Goal: Task Accomplishment & Management: Use online tool/utility

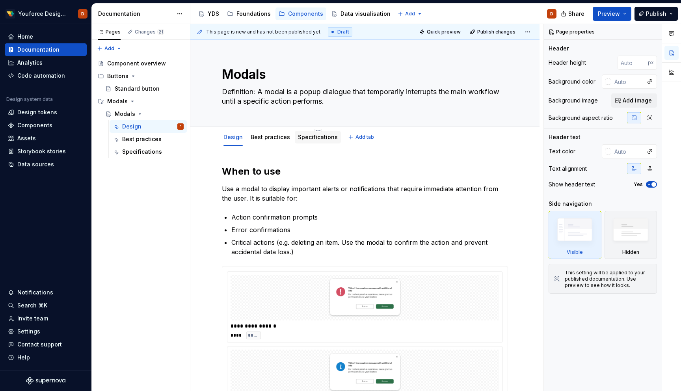
click at [323, 137] on link "Specifications" at bounding box center [318, 137] width 40 height 7
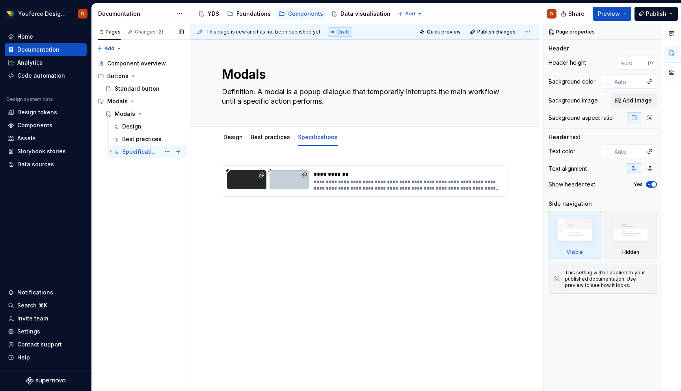
click at [158, 151] on div "Specifications" at bounding box center [141, 152] width 38 height 8
click at [156, 151] on div "Specifications" at bounding box center [141, 152] width 38 height 8
click at [168, 151] on button "Page tree" at bounding box center [167, 151] width 11 height 11
type textarea "*"
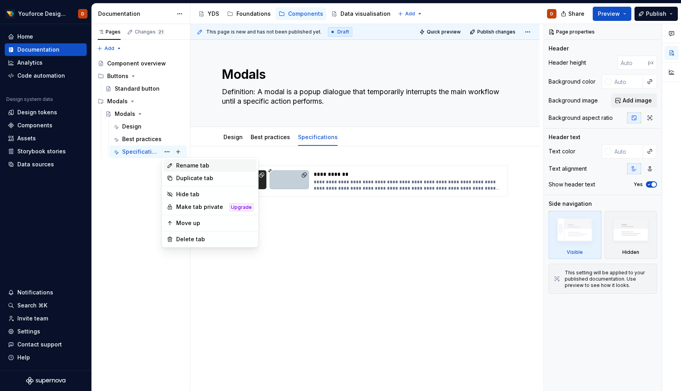
click at [176, 166] on div "Rename tab" at bounding box center [214, 166] width 77 height 8
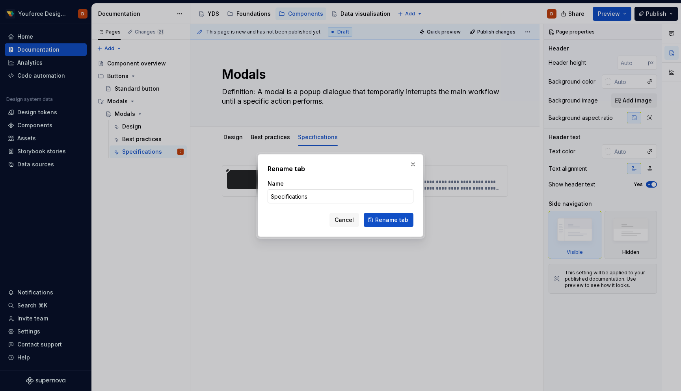
click at [327, 195] on input "Specifications" at bounding box center [341, 196] width 146 height 14
type input "Specification"
click button "Rename tab" at bounding box center [389, 220] width 50 height 14
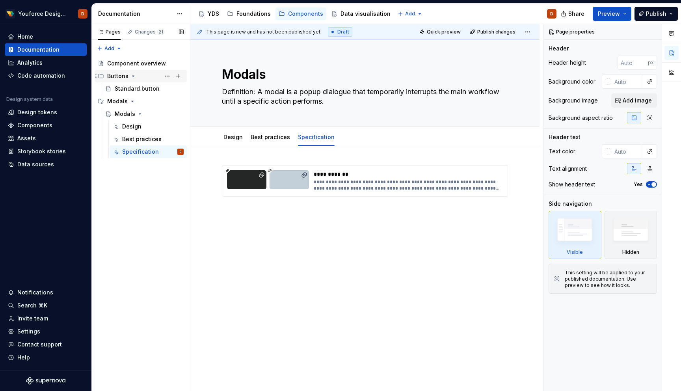
click at [122, 76] on div "Buttons" at bounding box center [117, 76] width 21 height 8
click at [168, 77] on button "Page tree" at bounding box center [167, 76] width 11 height 11
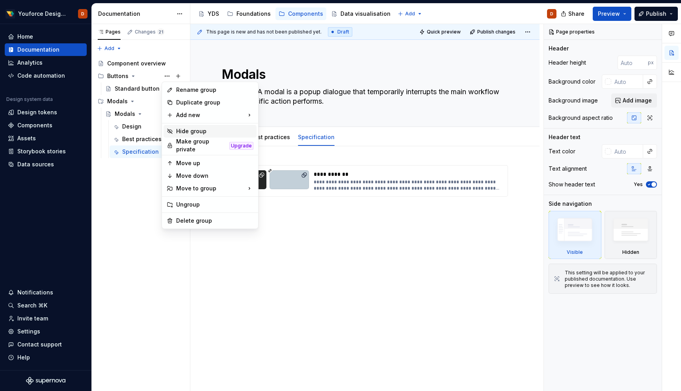
click at [183, 130] on div "Hide group" at bounding box center [214, 131] width 77 height 8
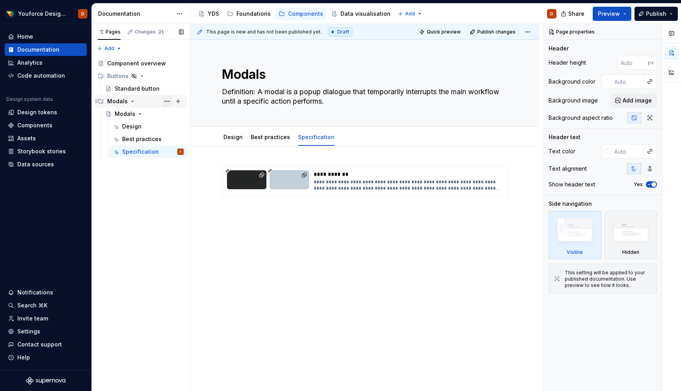
click at [168, 102] on button "Page tree" at bounding box center [167, 101] width 11 height 11
click at [167, 100] on div "Pages Changes 21 Add Accessibility guide for tree Page tree. Navigate the tree …" at bounding box center [140, 207] width 99 height 367
click at [130, 63] on div "Component overview" at bounding box center [133, 64] width 53 height 8
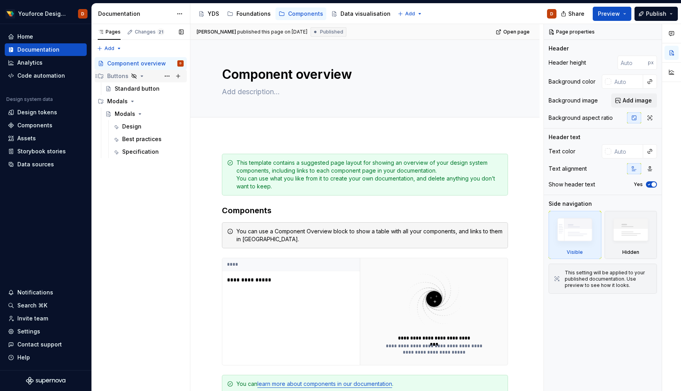
click at [118, 75] on div "Buttons" at bounding box center [117, 76] width 21 height 8
click at [131, 75] on icon "Page tree" at bounding box center [134, 76] width 6 height 6
click at [167, 77] on button "Page tree" at bounding box center [167, 76] width 11 height 11
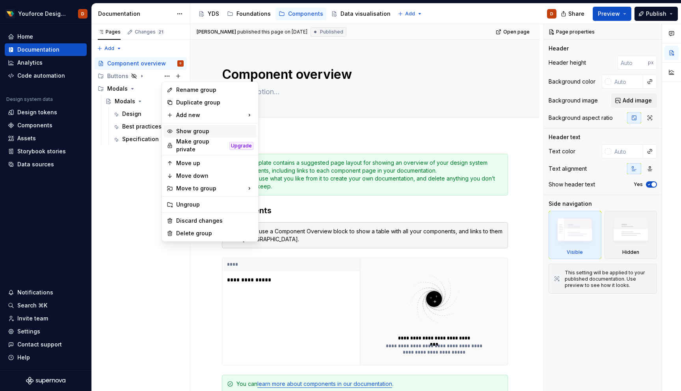
click at [179, 130] on div "Show group" at bounding box center [214, 131] width 77 height 8
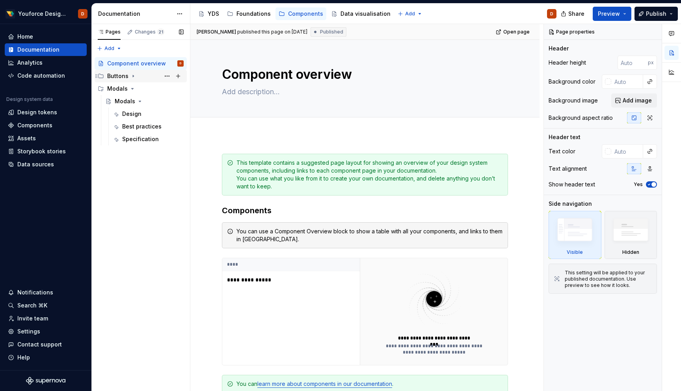
click at [134, 76] on icon "Page tree" at bounding box center [133, 76] width 6 height 6
click at [129, 127] on div "Design" at bounding box center [131, 127] width 19 height 8
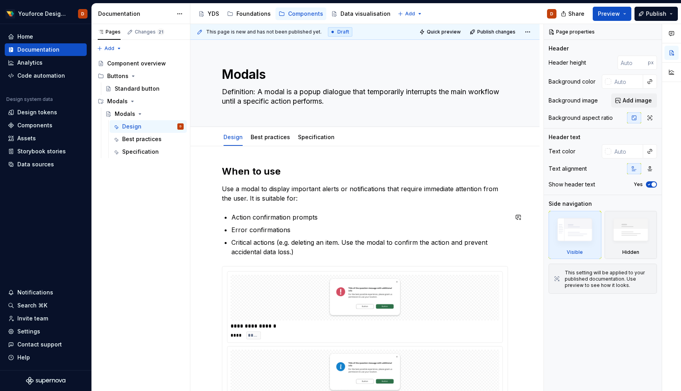
type textarea "*"
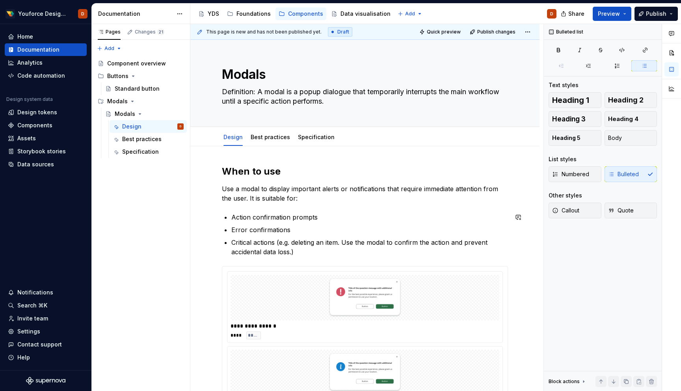
click at [281, 259] on div "**********" at bounding box center [365, 369] width 286 height 408
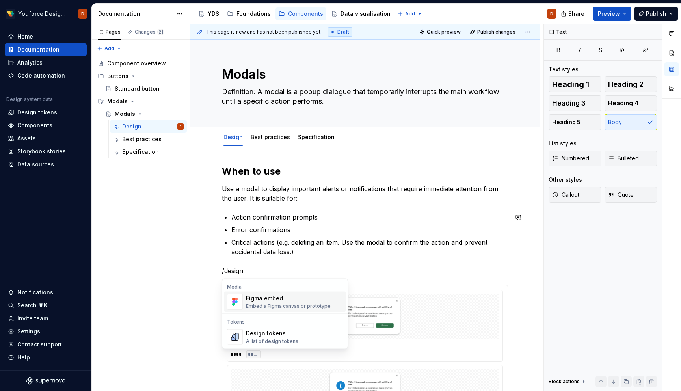
click at [266, 299] on div "Figma embed" at bounding box center [288, 298] width 85 height 8
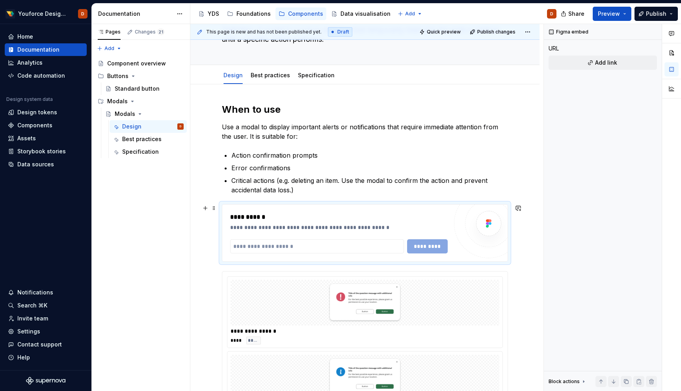
scroll to position [66, 0]
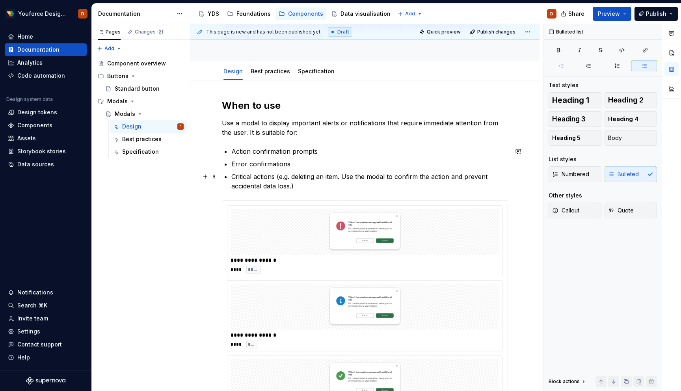
click at [310, 184] on p "Critical actions (e.g. deleting an item. Use the modal to confirm the action an…" at bounding box center [369, 181] width 277 height 19
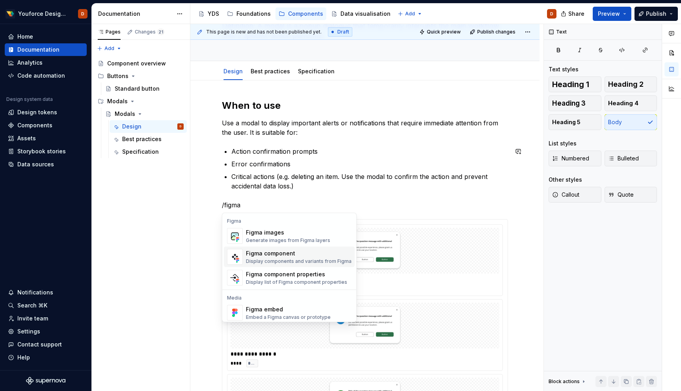
click at [268, 254] on div "Figma component" at bounding box center [299, 254] width 106 height 8
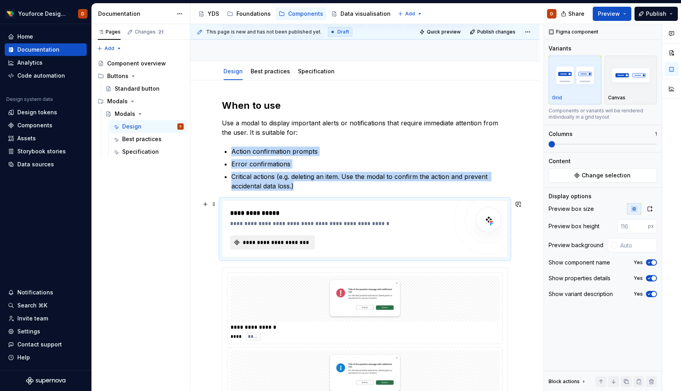
click at [280, 240] on span "**********" at bounding box center [276, 243] width 68 height 8
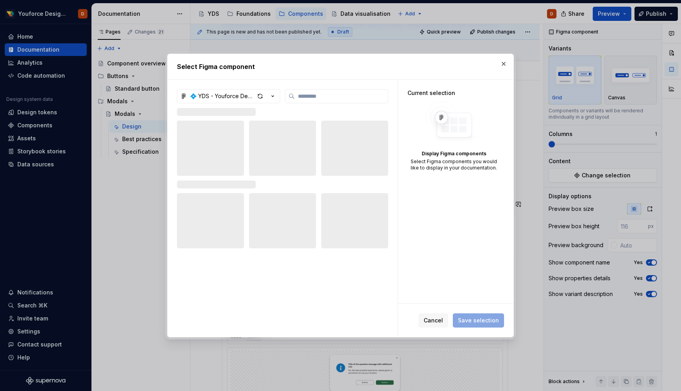
type textarea "*"
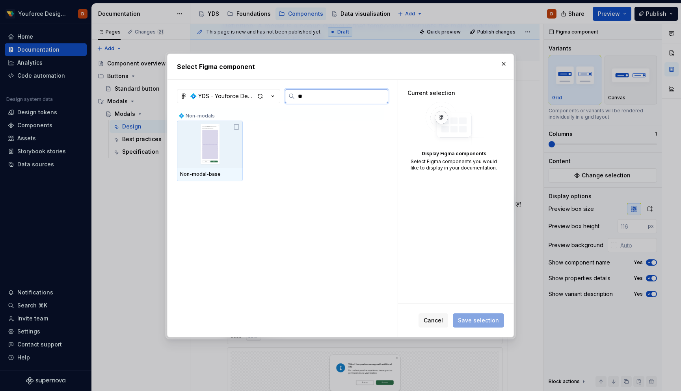
type input "*"
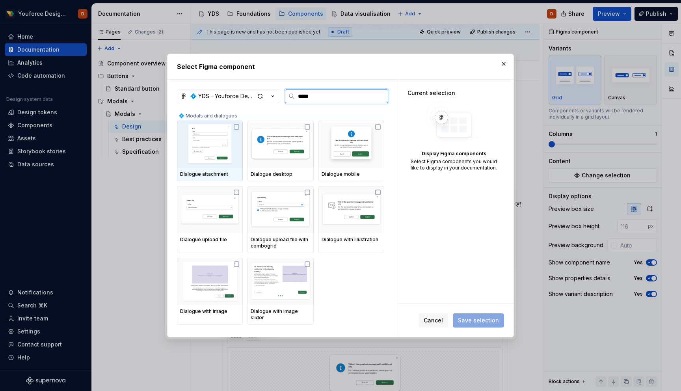
type input "******"
click at [442, 319] on span "Cancel" at bounding box center [433, 321] width 19 height 8
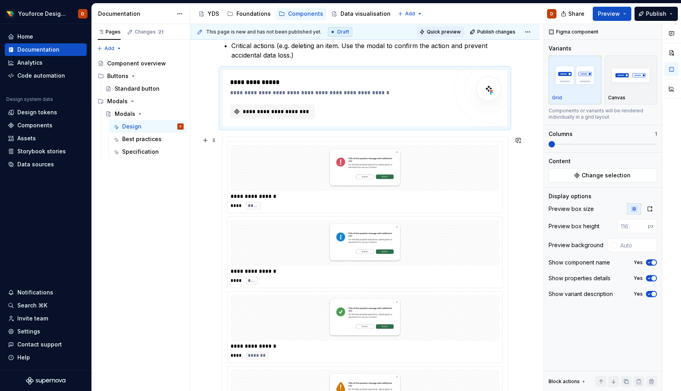
scroll to position [194, 0]
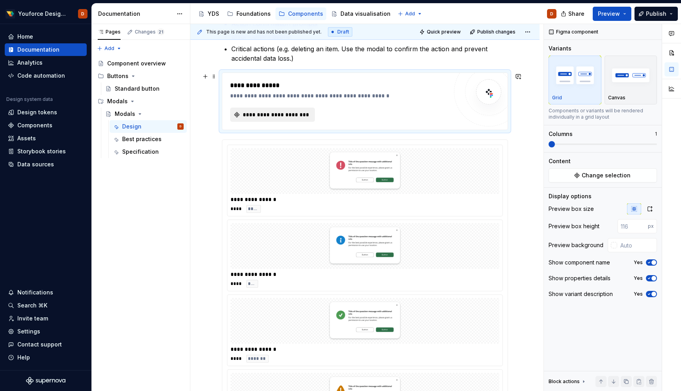
click at [268, 117] on span "**********" at bounding box center [276, 115] width 68 height 8
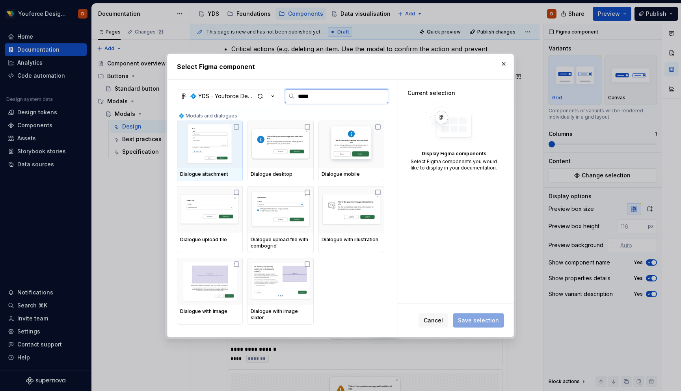
type input "******"
click at [271, 97] on icon "button" at bounding box center [273, 96] width 8 height 8
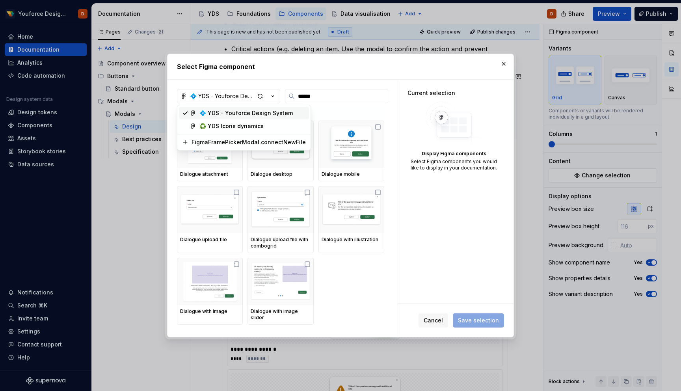
click at [272, 95] on div "Select Figma component 💠 YDS - Youforce Design System ****** 💠 Modals and dialo…" at bounding box center [340, 195] width 681 height 391
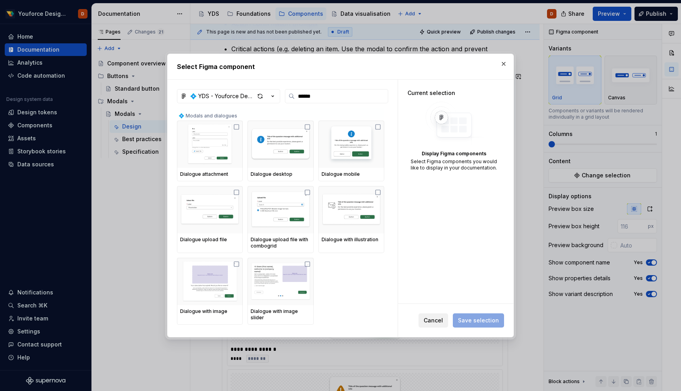
click at [434, 321] on span "Cancel" at bounding box center [433, 321] width 19 height 8
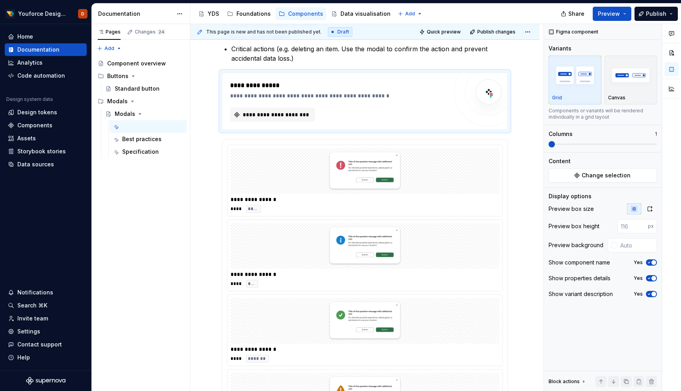
type textarea "*"
